Goal: Task Accomplishment & Management: Complete application form

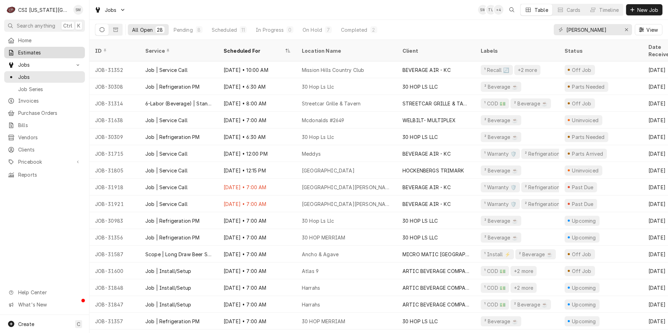
click at [21, 53] on span "Estimates" at bounding box center [49, 52] width 63 height 7
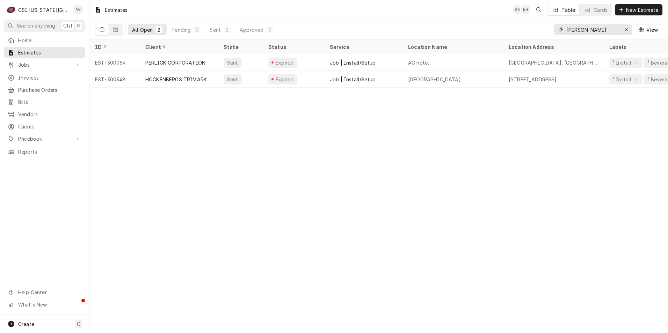
click at [585, 30] on input "[PERSON_NAME]" at bounding box center [592, 29] width 52 height 11
click at [625, 10] on span "New Estimate" at bounding box center [641, 9] width 35 height 7
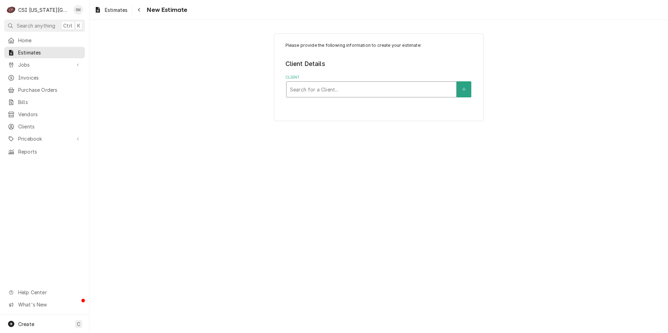
click at [347, 95] on div "Client" at bounding box center [371, 89] width 163 height 13
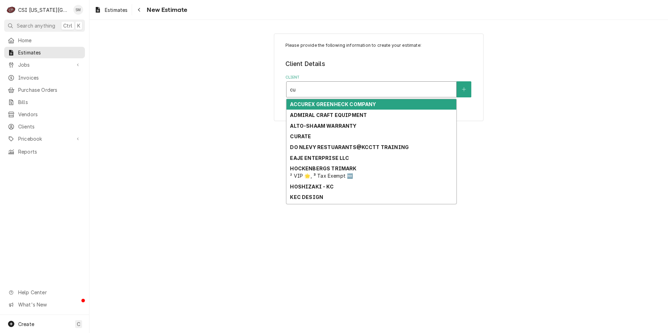
type input "c"
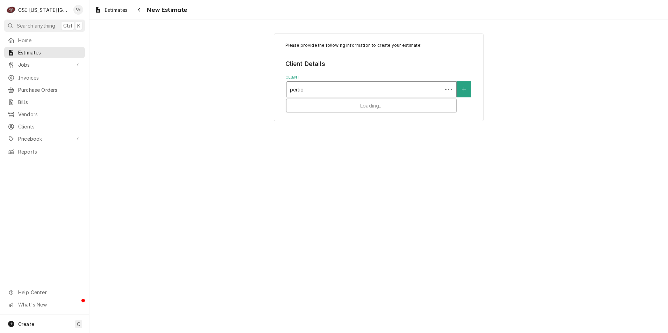
type input "perlick"
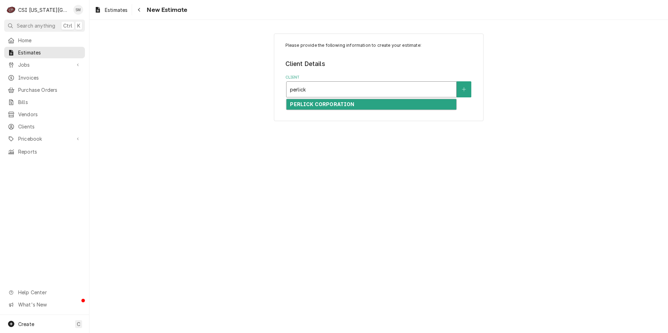
click at [331, 104] on strong "PERLICK CORPORATION" at bounding box center [322, 104] width 64 height 6
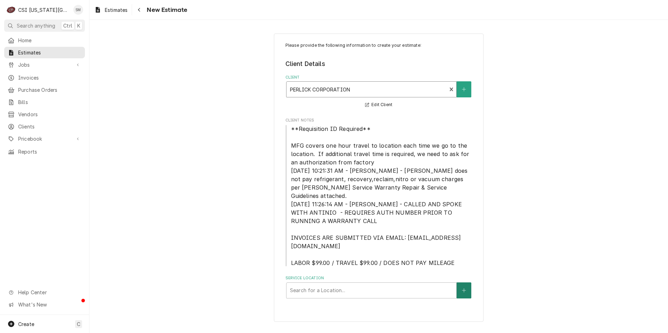
click at [461, 284] on button "Service Location" at bounding box center [463, 291] width 15 height 16
